Goal: Book appointment/travel/reservation

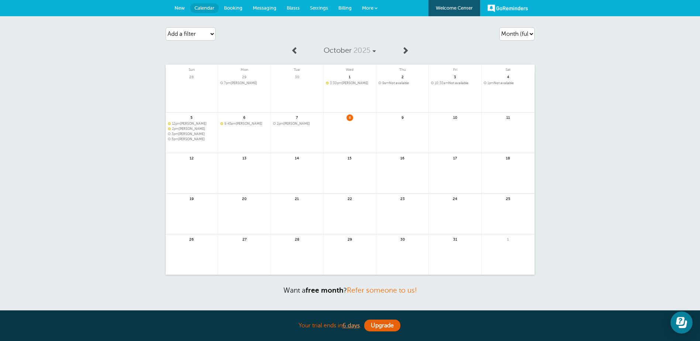
click at [177, 6] on span "New" at bounding box center [180, 8] width 10 height 6
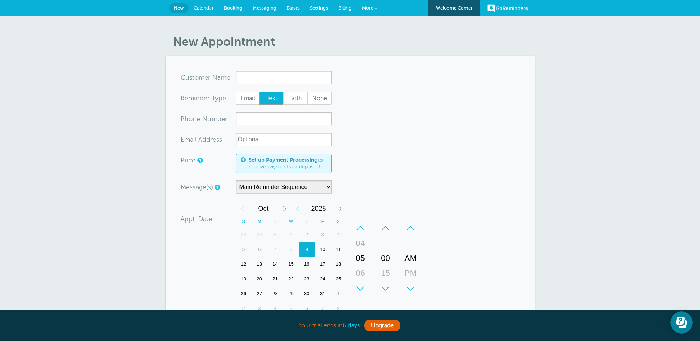
click at [346, 325] on b "6 days" at bounding box center [350, 325] width 17 height 7
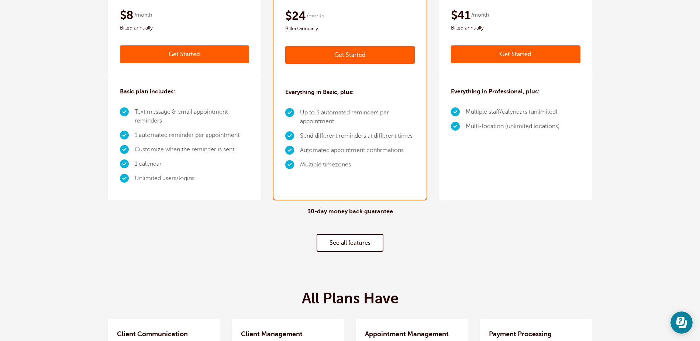
scroll to position [148, 0]
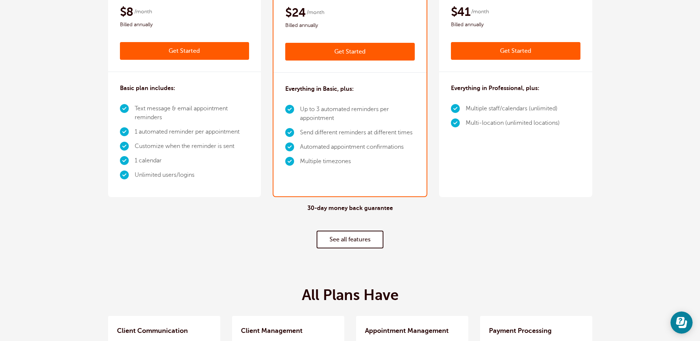
click at [176, 108] on li "Text message & email appointment reminders" at bounding box center [192, 112] width 115 height 23
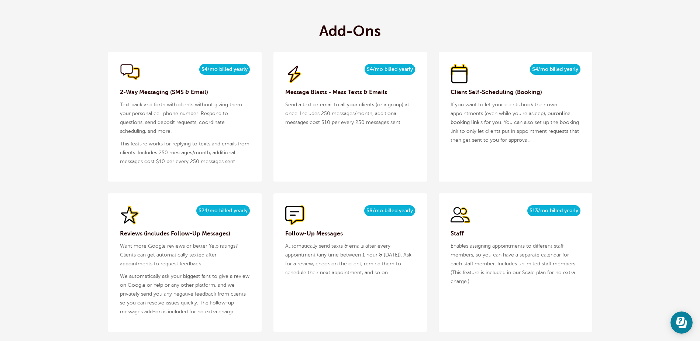
scroll to position [0, 0]
